Goal: Information Seeking & Learning: Learn about a topic

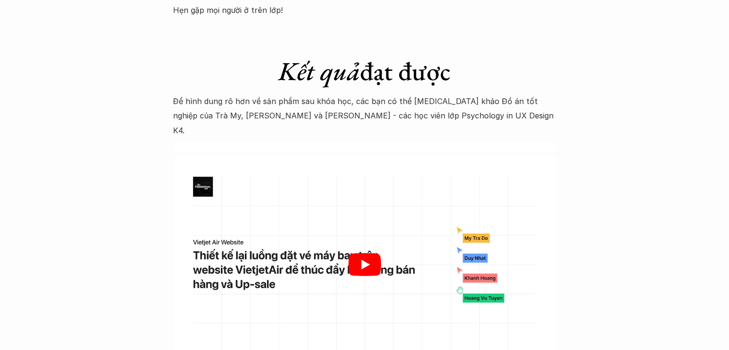
scroll to position [2916, 0]
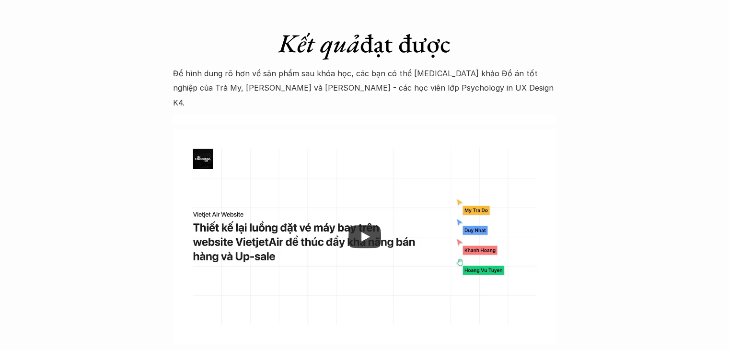
click at [348, 66] on p "Để hình dung rõ hơn về sản phẩm sau khóa học, các bạn có thể [MEDICAL_DATA] khả…" at bounding box center [365, 88] width 384 height 44
click at [370, 225] on icon "Play" at bounding box center [365, 236] width 33 height 23
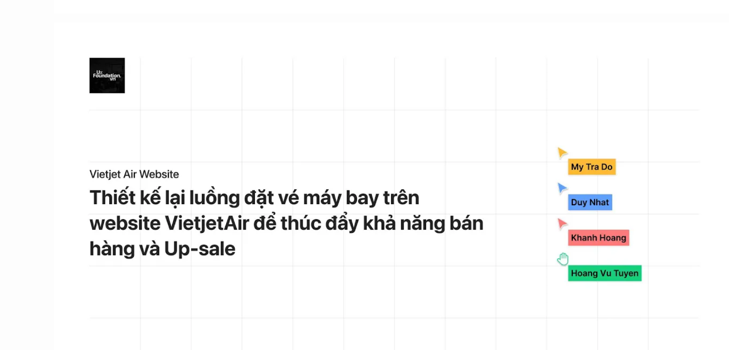
scroll to position [2968, 0]
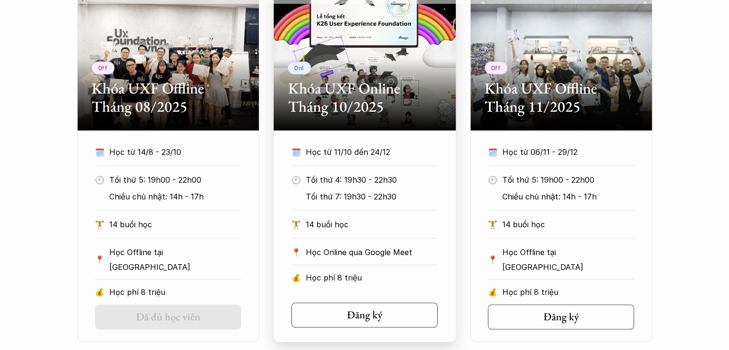
scroll to position [415, 0]
